Goal: Information Seeking & Learning: Compare options

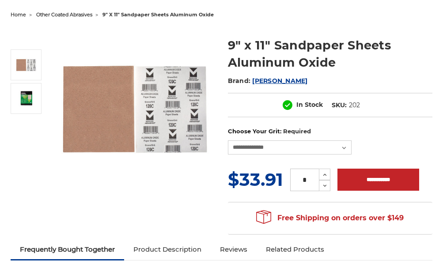
click at [86, 110] on img at bounding box center [134, 108] width 162 height 162
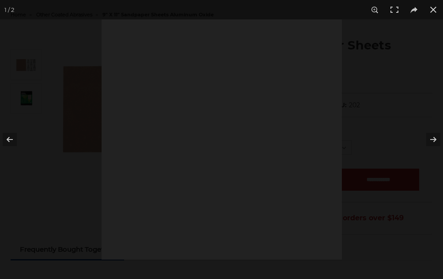
click at [86, 110] on div at bounding box center [221, 139] width 443 height 279
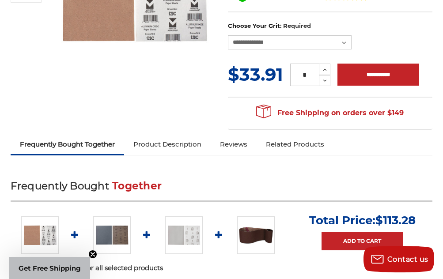
scroll to position [221, 0]
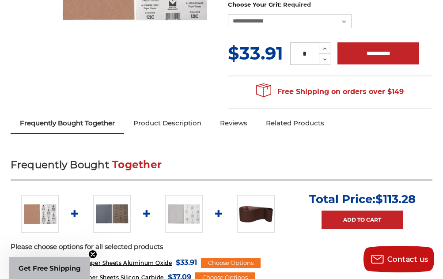
click at [121, 212] on img at bounding box center [112, 214] width 38 height 38
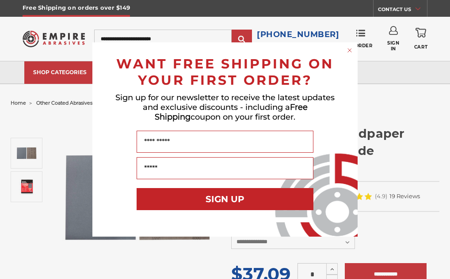
click at [347, 50] on circle "Close dialog" at bounding box center [350, 50] width 8 height 8
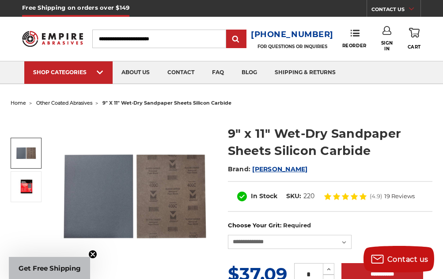
drag, startPoint x: 142, startPoint y: 182, endPoint x: 116, endPoint y: 198, distance: 30.2
click at [116, 198] on img at bounding box center [134, 197] width 162 height 162
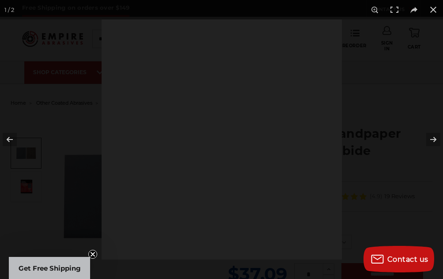
click at [116, 198] on div at bounding box center [222, 139] width 241 height 241
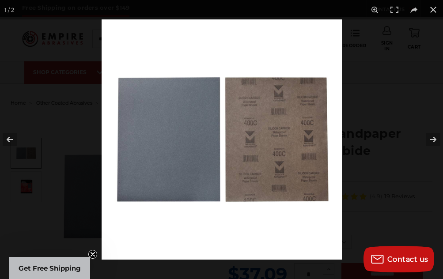
click at [192, 157] on img at bounding box center [222, 139] width 241 height 241
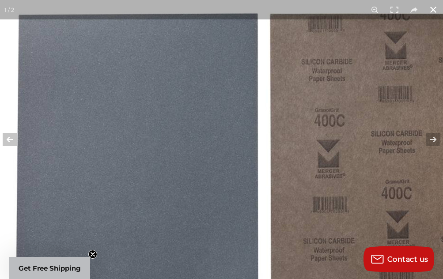
click at [429, 8] on button at bounding box center [433, 9] width 19 height 19
